Goal: Task Accomplishment & Management: Use online tool/utility

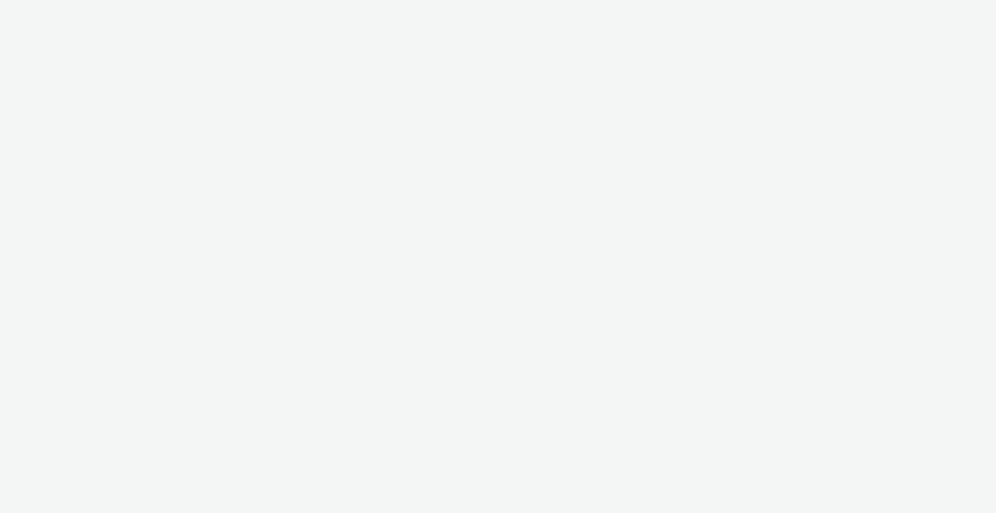
select select "2fc77e36-bb93-4aa3-9dff-dcb08e02eac6"
select select "2405a9d4-3350-4458-8d06-44f78962fa76"
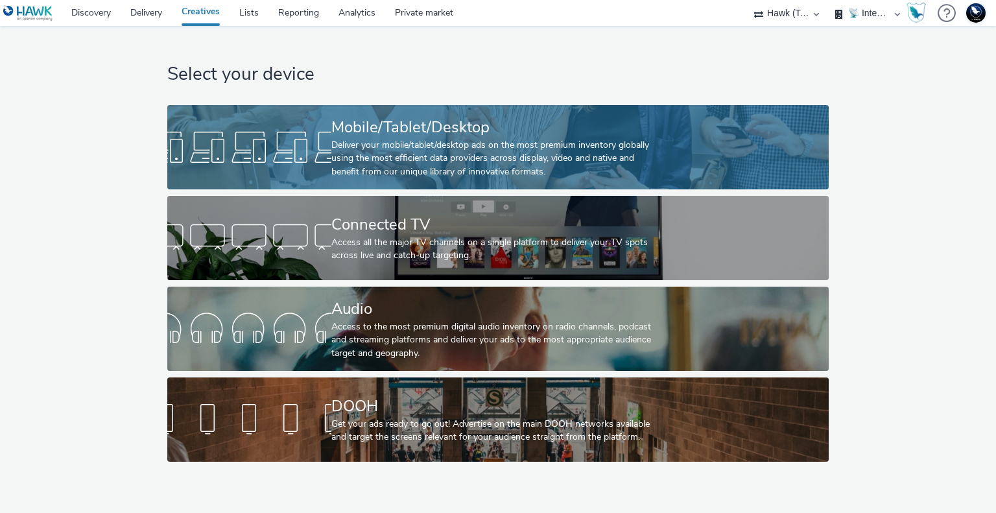
click at [498, 141] on div "Deliver your mobile/tablet/desktop ads on the most premium inventory globally u…" at bounding box center [495, 159] width 328 height 40
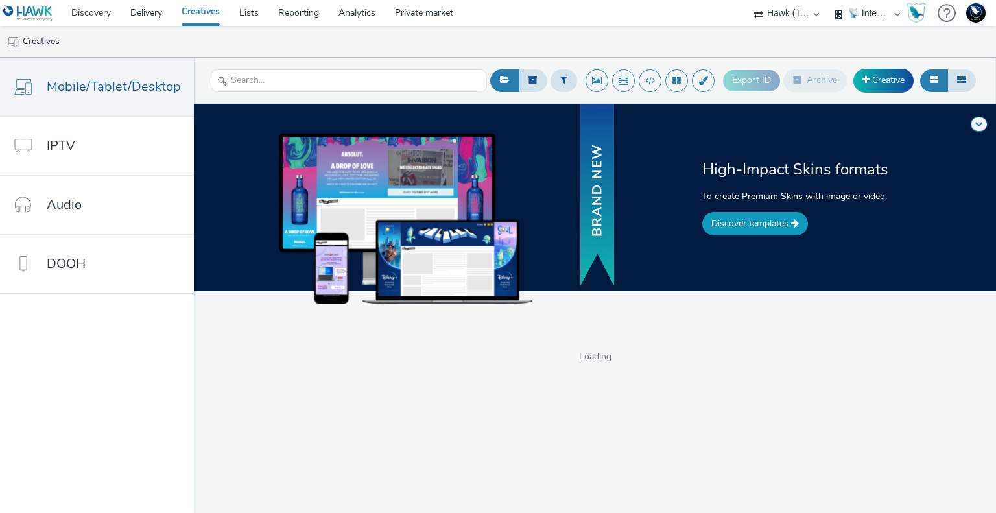
click at [740, 222] on link "Discover templates" at bounding box center [755, 223] width 106 height 23
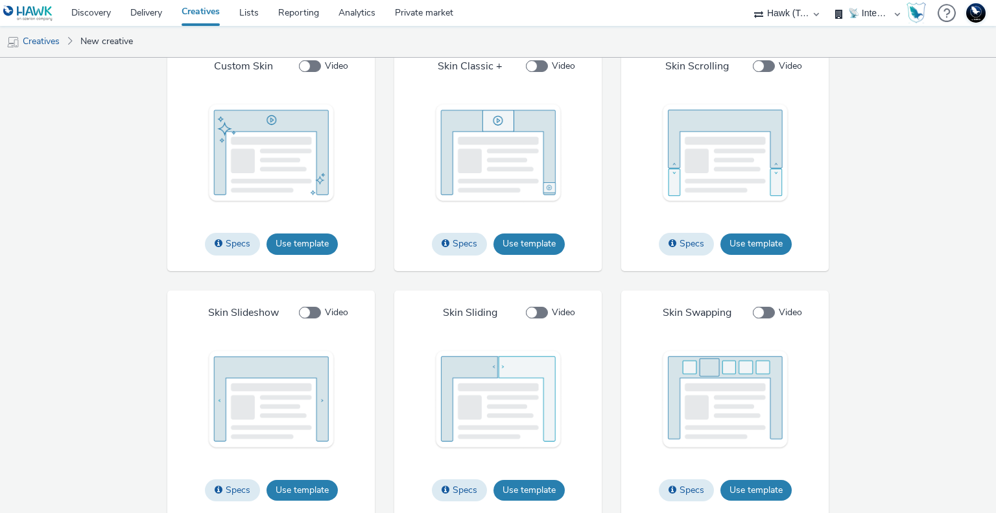
scroll to position [1977, 0]
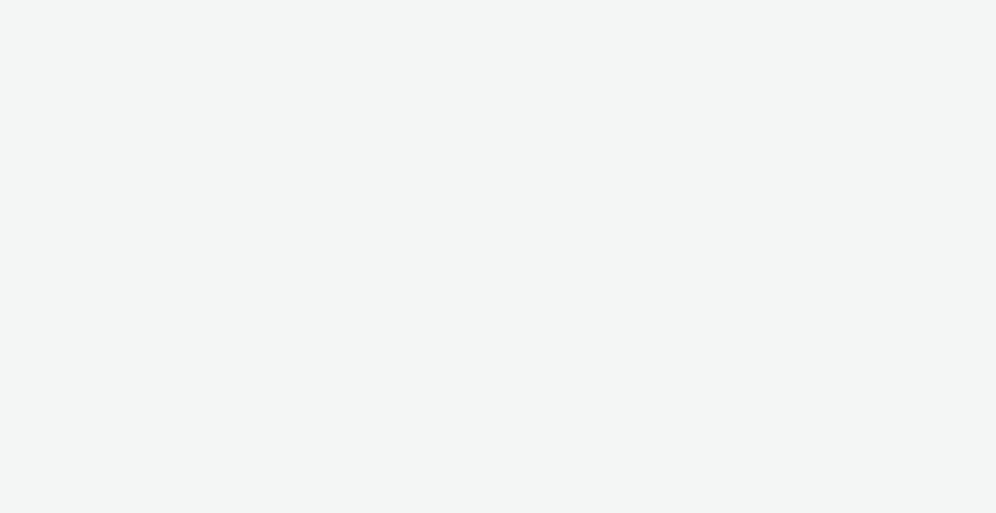
select select "2fc77e36-bb93-4aa3-9dff-dcb08e02eac6"
select select "2405a9d4-3350-4458-8d06-44f78962fa76"
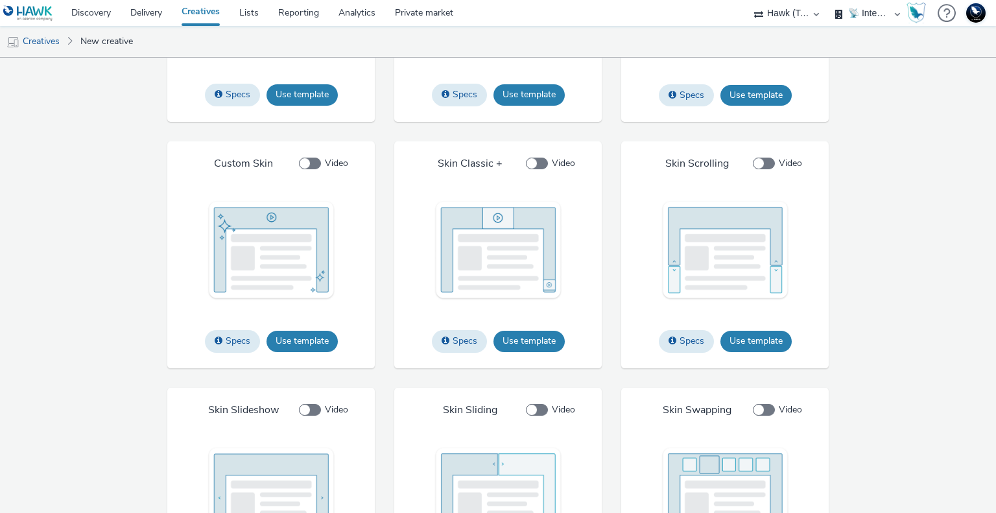
scroll to position [1983, 0]
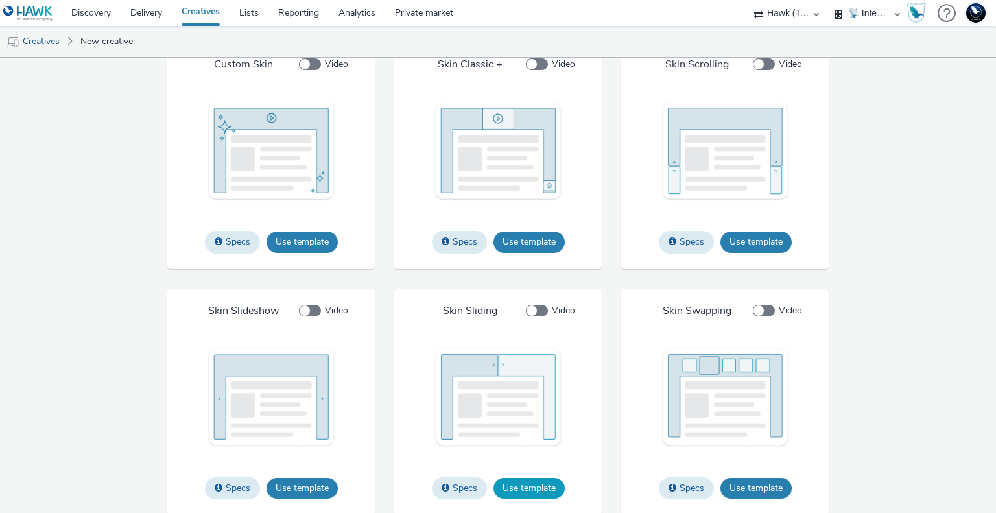
click at [535, 479] on button "Use template" at bounding box center [528, 488] width 71 height 21
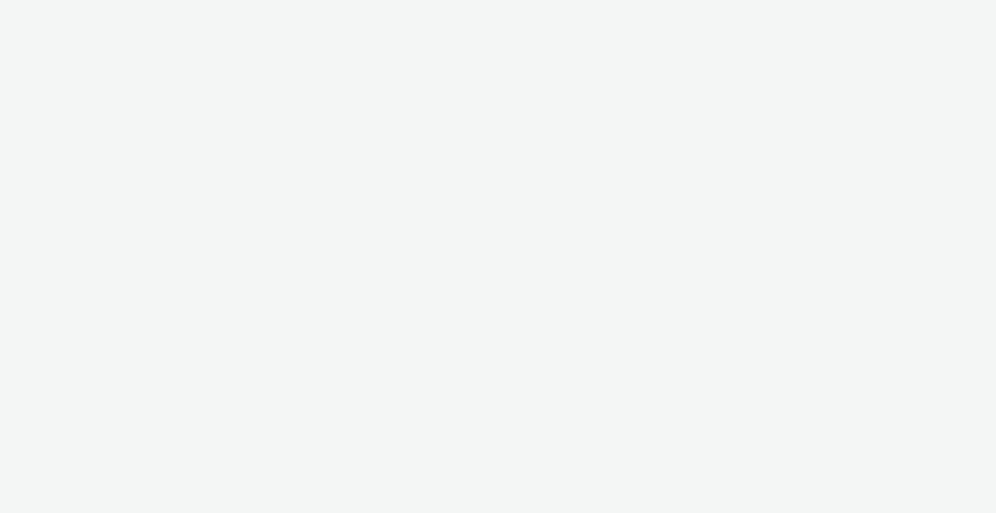
select select "2fc77e36-bb93-4aa3-9dff-dcb08e02eac6"
select select "2405a9d4-3350-4458-8d06-44f78962fa76"
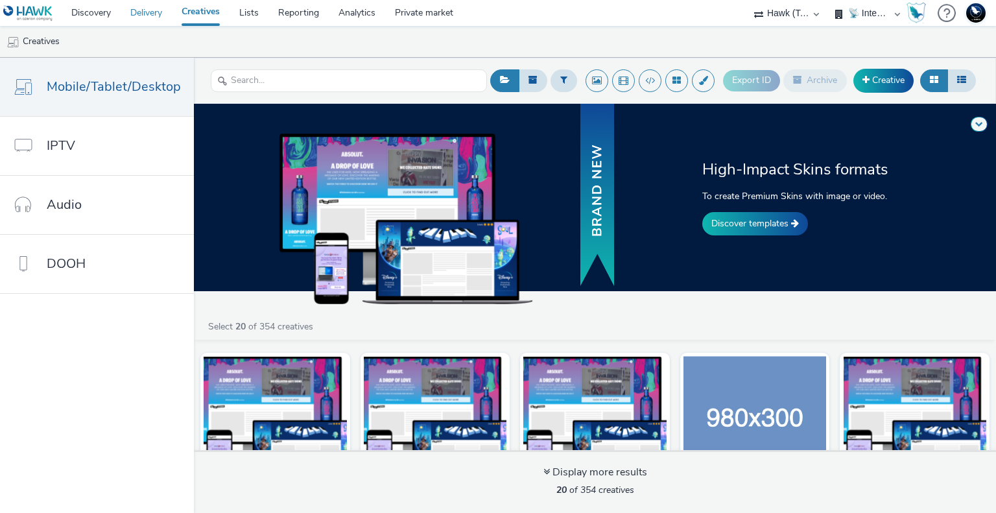
click at [147, 12] on link "Delivery" at bounding box center [146, 13] width 51 height 26
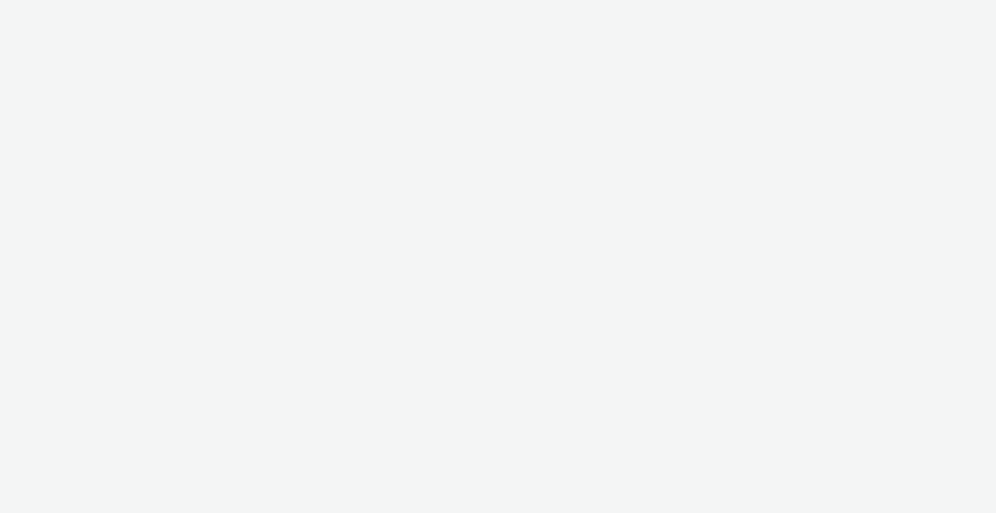
select select "2fc77e36-bb93-4aa3-9dff-dcb08e02eac6"
select select "2405a9d4-3350-4458-8d06-44f78962fa76"
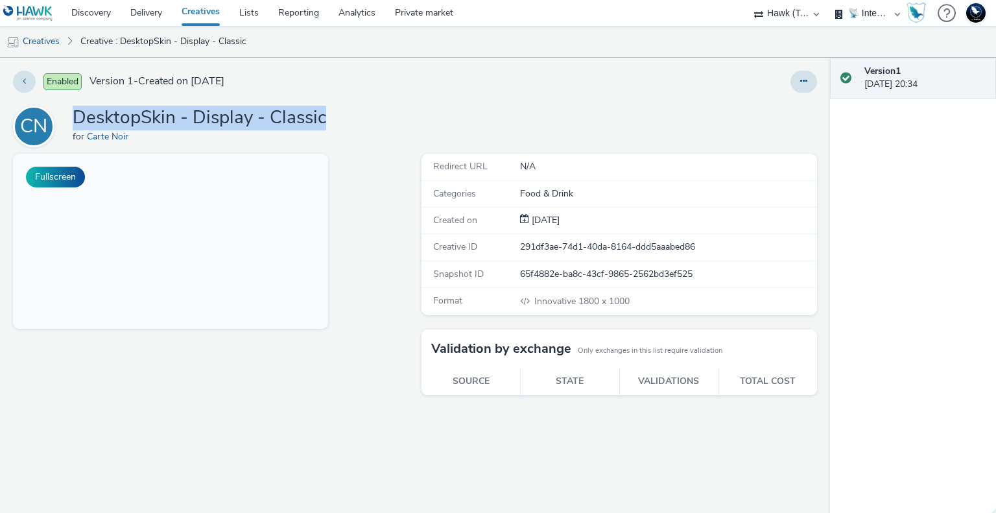
drag, startPoint x: 75, startPoint y: 118, endPoint x: 362, endPoint y: 121, distance: 287.2
click at [362, 121] on div "CN DesktopSkin - Display - Classic for Carte Noir" at bounding box center [415, 126] width 804 height 41
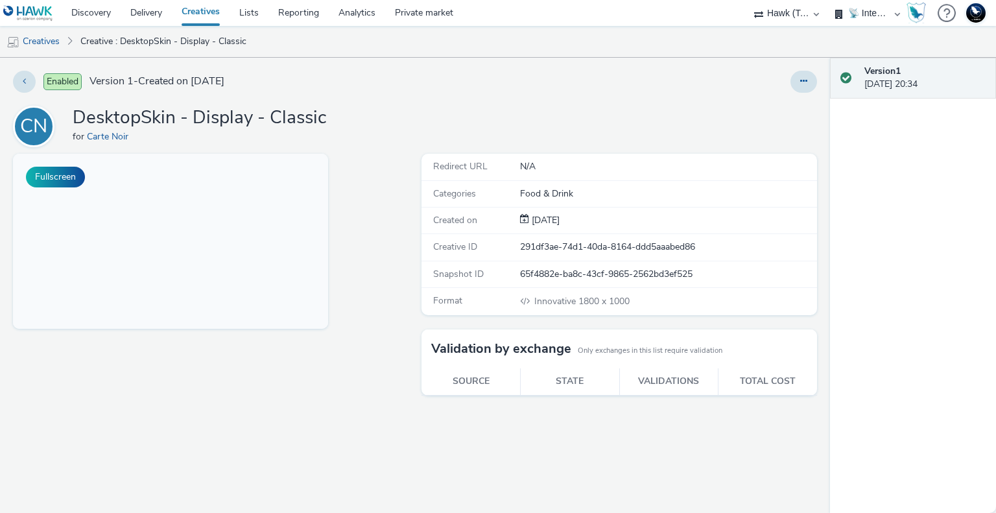
click at [548, 132] on div "CN DesktopSkin - Display - Classic for Carte Noir" at bounding box center [415, 126] width 804 height 41
drag, startPoint x: 133, startPoint y: 136, endPoint x: 88, endPoint y: 136, distance: 44.7
click at [88, 136] on div "for Carte Noir" at bounding box center [200, 136] width 254 height 13
click at [414, 100] on div "Enabled Version 1 - Created on 07 October 2025 CN DesktopSkin - Display - Class…" at bounding box center [415, 285] width 830 height 455
click at [147, 16] on link "Delivery" at bounding box center [146, 13] width 51 height 26
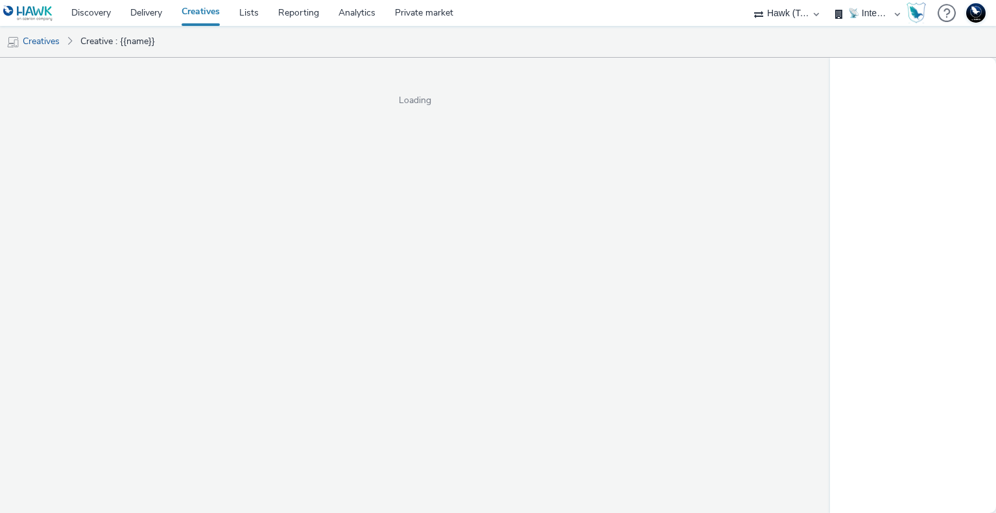
select select "2fc77e36-bb93-4aa3-9dff-dcb08e02eac6"
select select "2405a9d4-3350-4458-8d06-44f78962fa76"
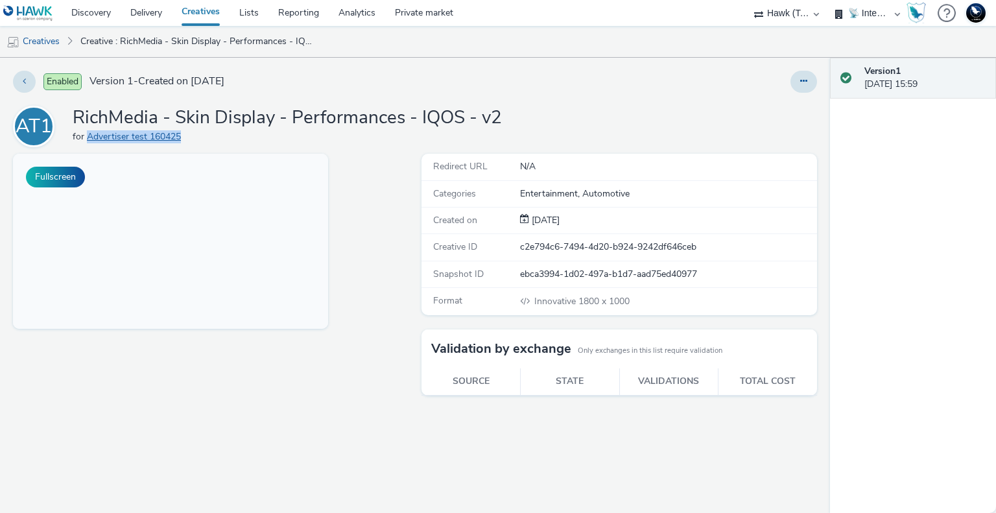
drag, startPoint x: 172, startPoint y: 136, endPoint x: 87, endPoint y: 137, distance: 85.6
click at [87, 137] on div "for Advertiser test 160425" at bounding box center [287, 136] width 429 height 13
copy link "Advertiser test 160425"
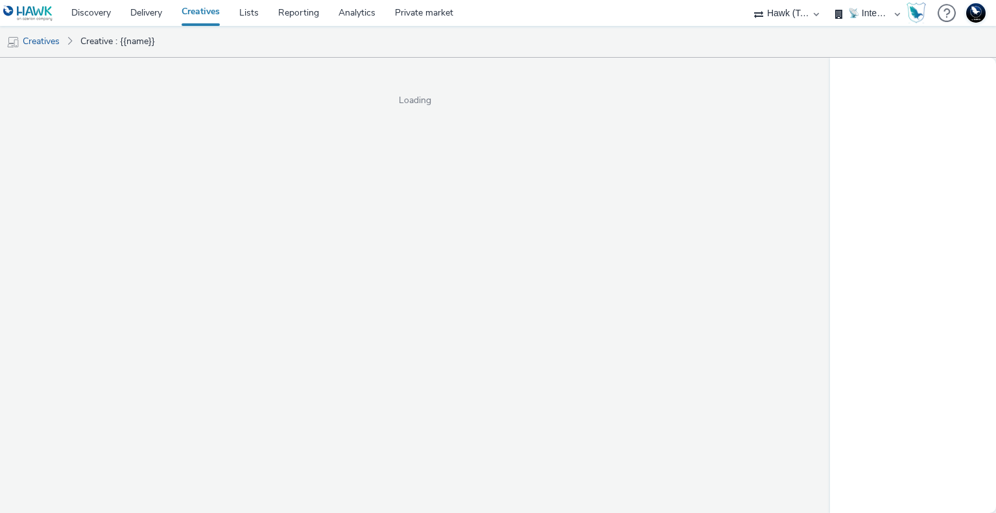
select select "2fc77e36-bb93-4aa3-9dff-dcb08e02eac6"
select select "2405a9d4-3350-4458-8d06-44f78962fa76"
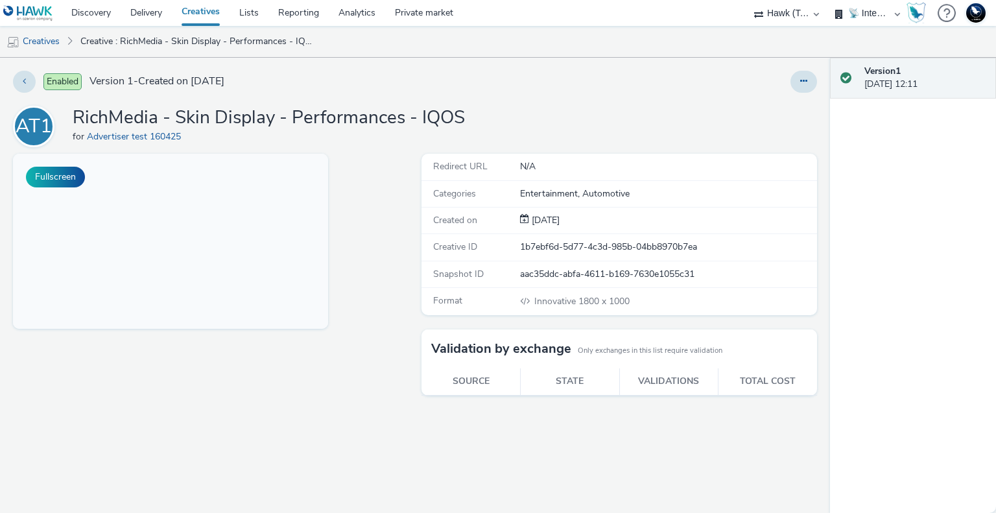
click at [712, 116] on div "AT1 RichMedia - Skin Display - Performances - IQOS for Advertiser test 160425" at bounding box center [415, 126] width 804 height 41
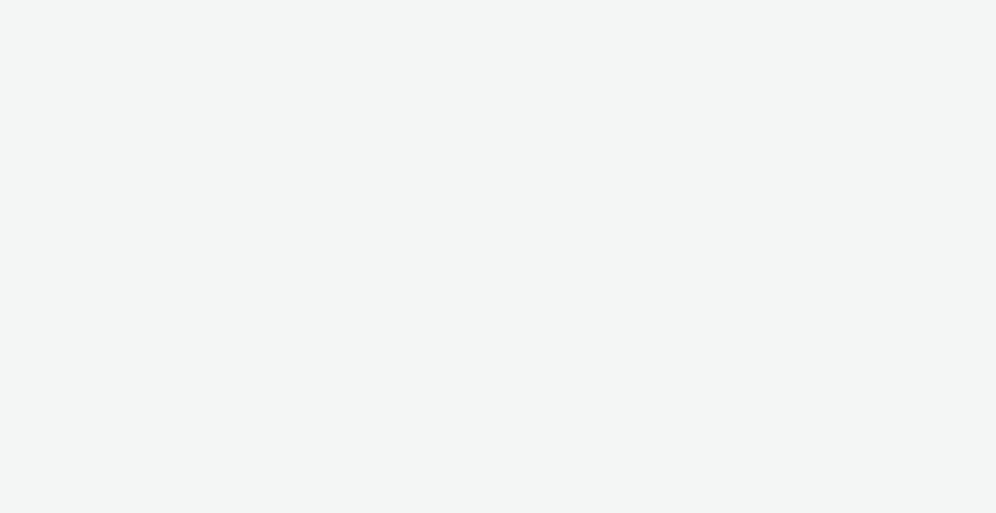
select select "2fc77e36-bb93-4aa3-9dff-dcb08e02eac6"
select select "2405a9d4-3350-4458-8d06-44f78962fa76"
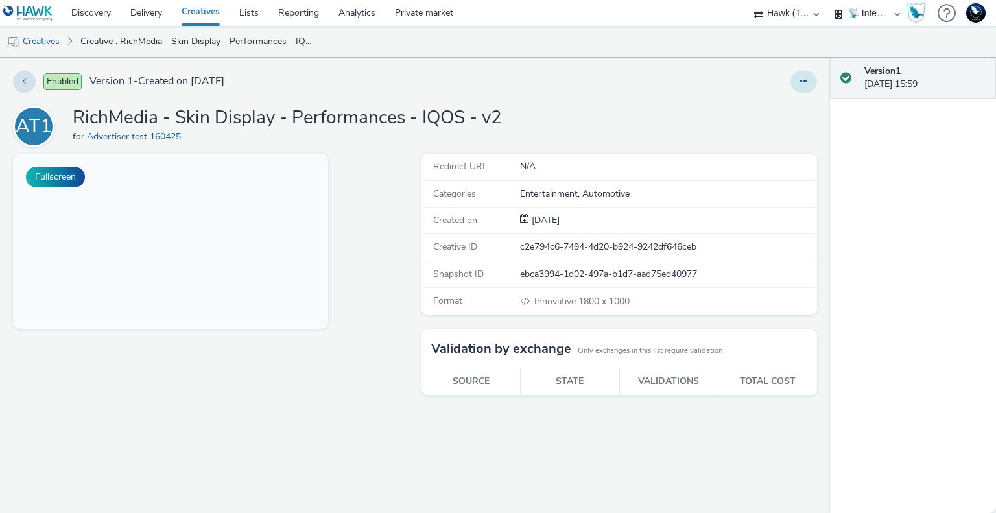
click at [803, 82] on icon at bounding box center [803, 81] width 7 height 9
click at [762, 132] on link "Duplicate" at bounding box center [768, 134] width 97 height 26
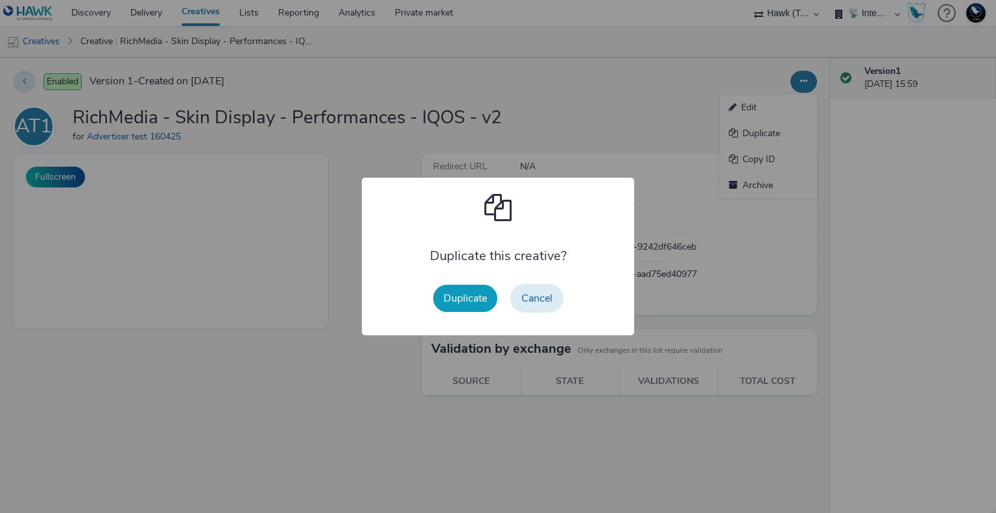
click at [473, 298] on button "Duplicate" at bounding box center [465, 298] width 64 height 27
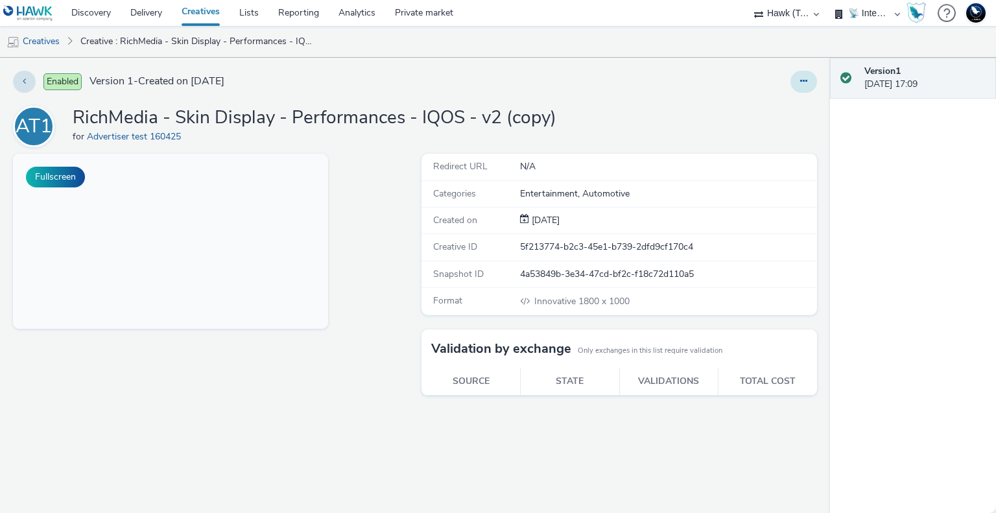
click at [797, 79] on button at bounding box center [803, 82] width 27 height 22
click at [762, 110] on link "Edit" at bounding box center [768, 108] width 97 height 26
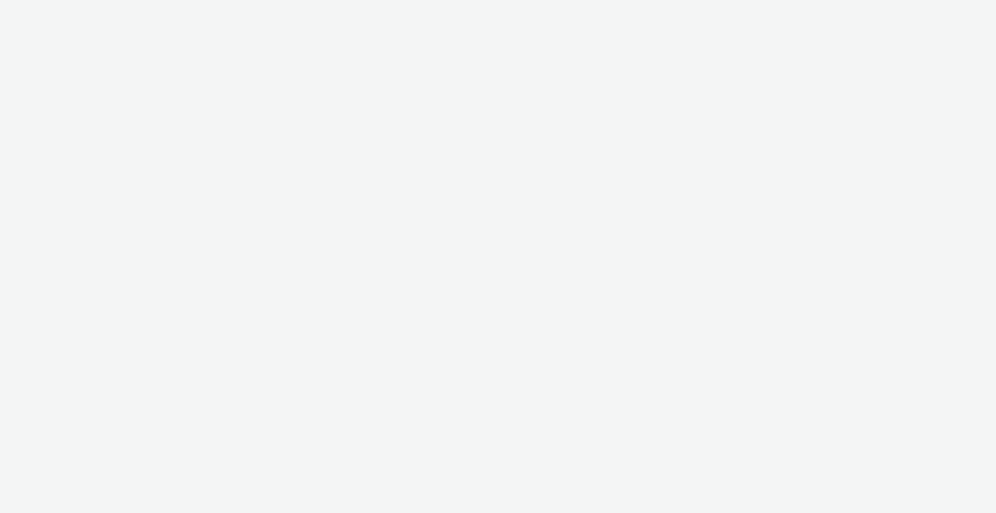
select select "2fc77e36-bb93-4aa3-9dff-dcb08e02eac6"
select select "2405a9d4-3350-4458-8d06-44f78962fa76"
select select "2fc77e36-bb93-4aa3-9dff-dcb08e02eac6"
select select "2405a9d4-3350-4458-8d06-44f78962fa76"
select select "2fc77e36-bb93-4aa3-9dff-dcb08e02eac6"
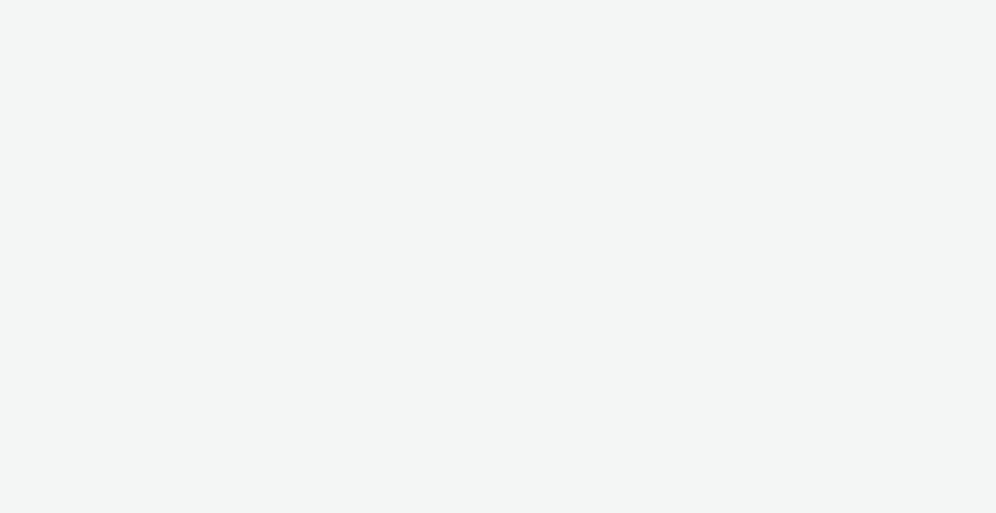
select select "2405a9d4-3350-4458-8d06-44f78962fa76"
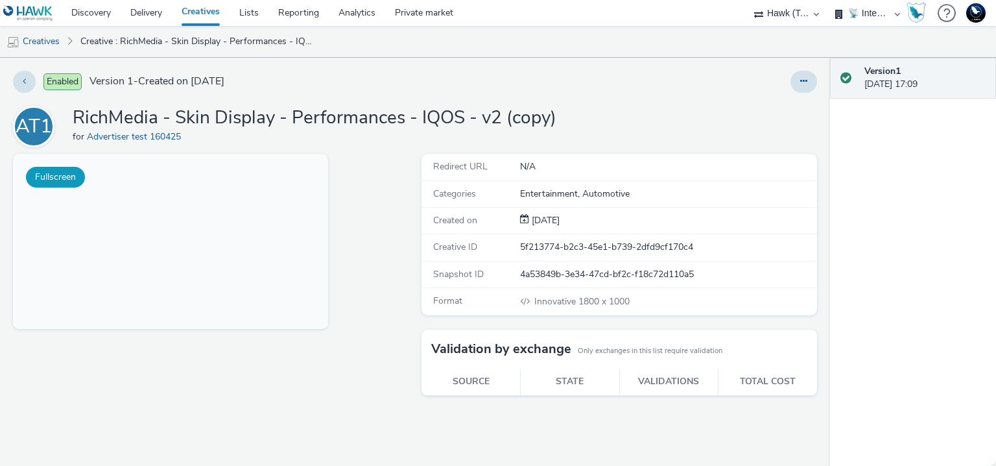
click at [53, 173] on button "Fullscreen" at bounding box center [55, 177] width 59 height 21
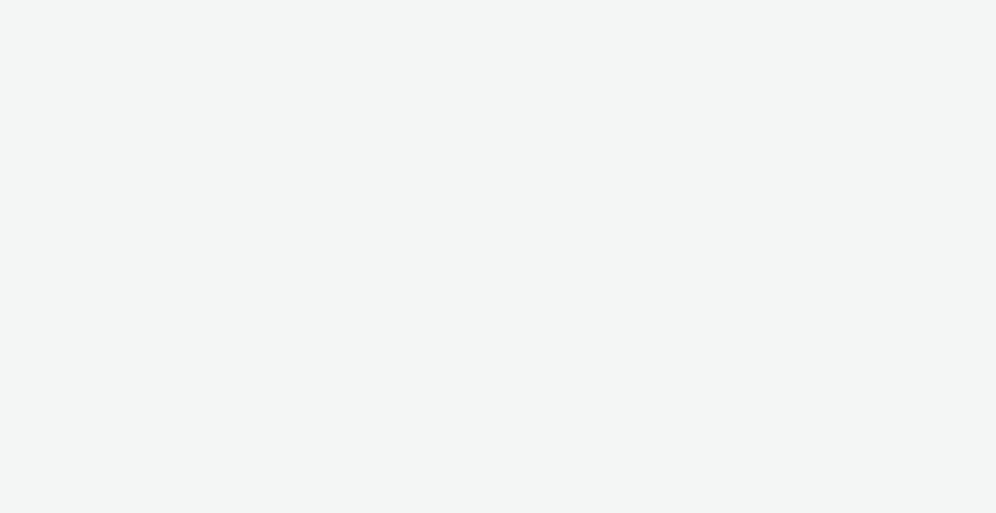
select select "2fc77e36-bb93-4aa3-9dff-dcb08e02eac6"
select select "2405a9d4-3350-4458-8d06-44f78962fa76"
